Goal: Transaction & Acquisition: Purchase product/service

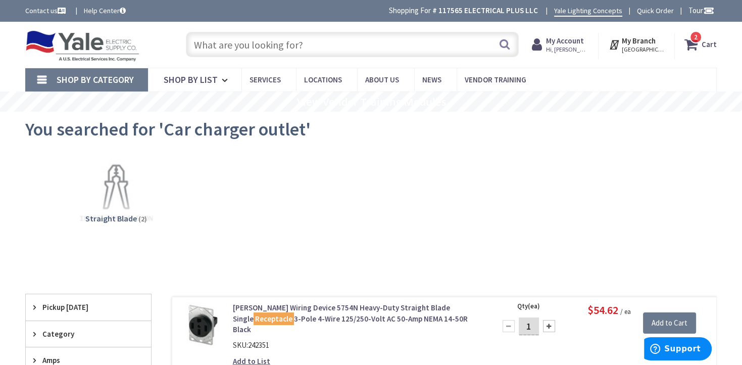
click at [299, 46] on input "text" at bounding box center [352, 44] width 333 height 25
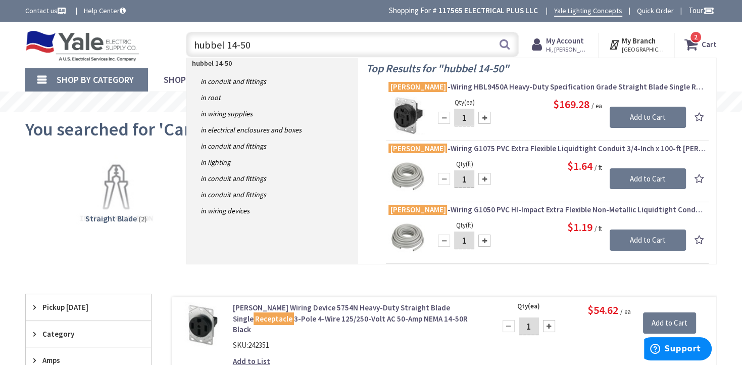
type input "hubbel 14-50r"
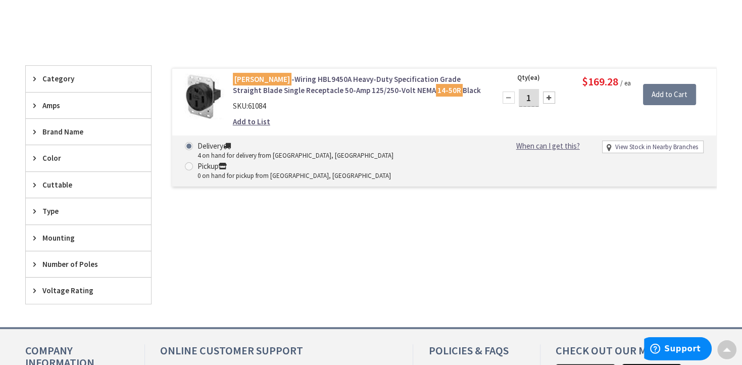
scroll to position [213, 0]
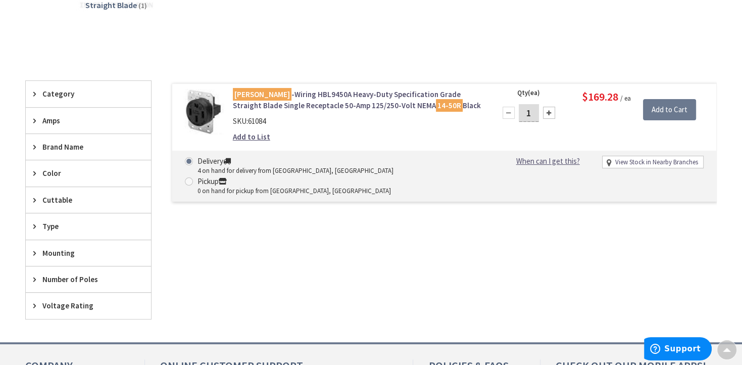
click at [317, 98] on link "[PERSON_NAME] -Wiring HBL9450A Heavy-Duty Specification Grade Straight Blade Si…" at bounding box center [357, 100] width 249 height 22
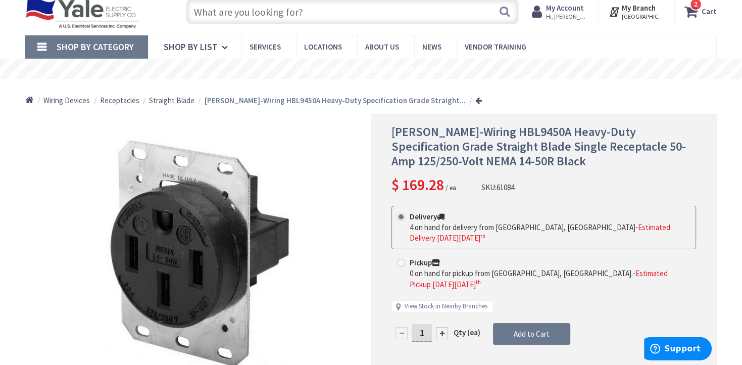
scroll to position [53, 0]
